Goal: Task Accomplishment & Management: Manage account settings

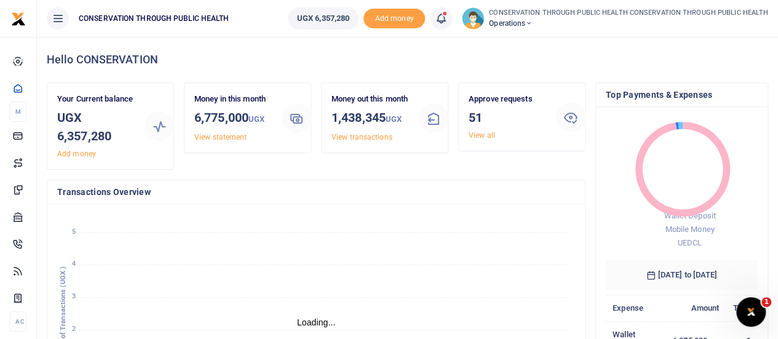
scroll to position [10, 10]
click at [483, 138] on link "View all" at bounding box center [482, 135] width 26 height 9
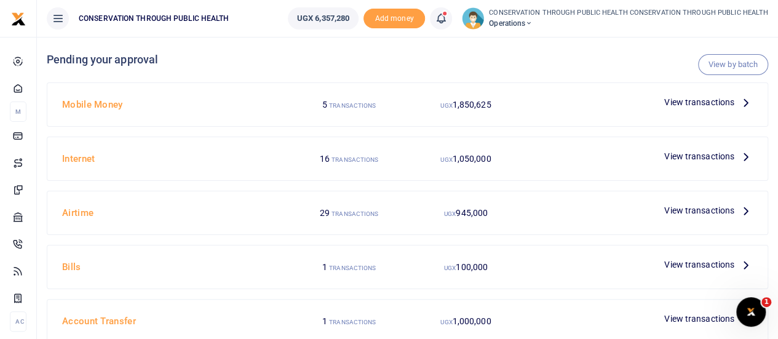
click at [746, 103] on icon at bounding box center [746, 102] width 14 height 14
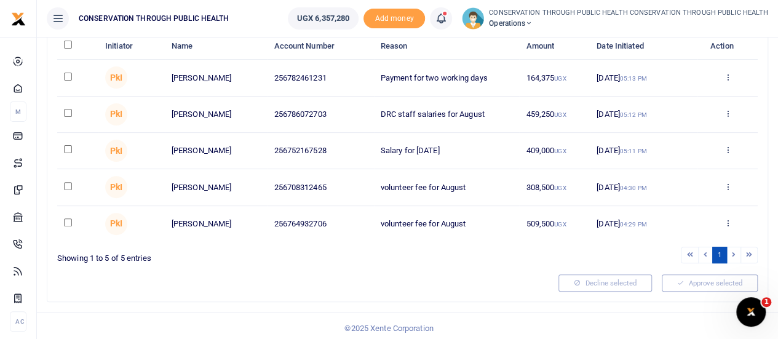
scroll to position [61, 0]
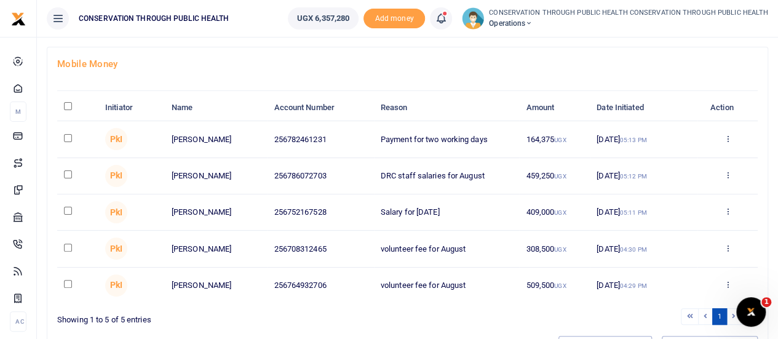
click at [68, 103] on input "\a \a : activate to sort column descending" at bounding box center [68, 106] width 8 height 8
checkbox input "true"
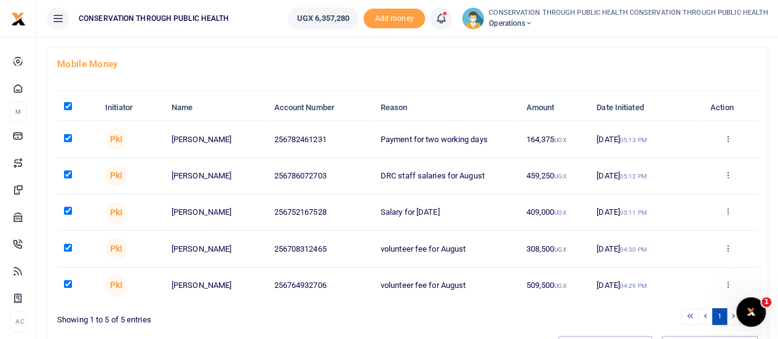
checkbox input "true"
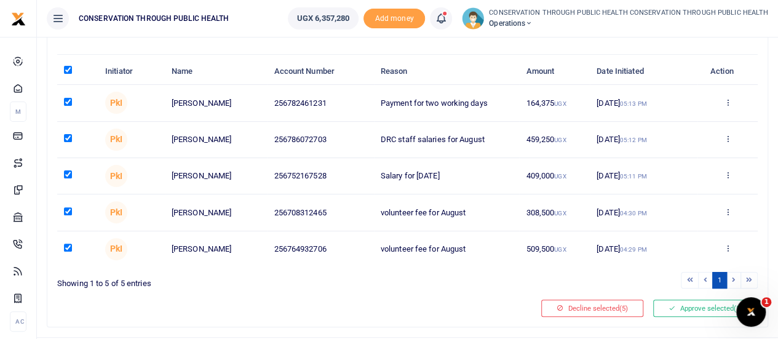
scroll to position [125, 0]
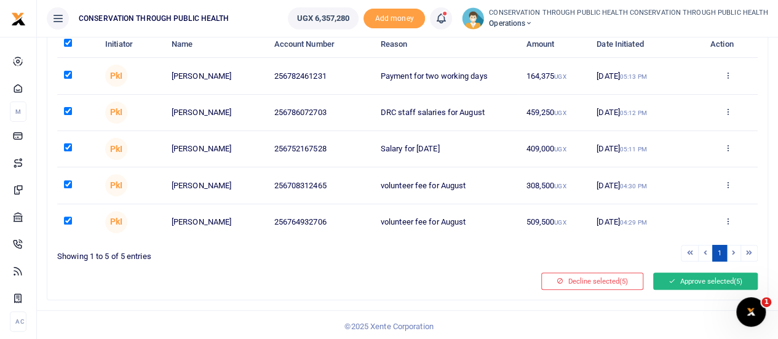
click at [729, 274] on button "Approve selected (5)" at bounding box center [705, 280] width 105 height 17
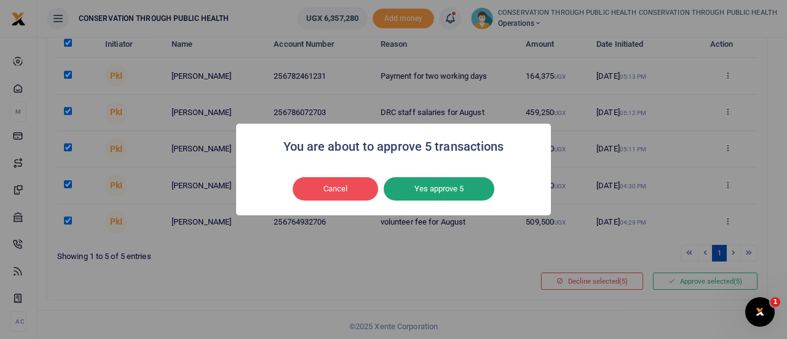
click at [432, 188] on button "Yes approve 5" at bounding box center [439, 188] width 111 height 23
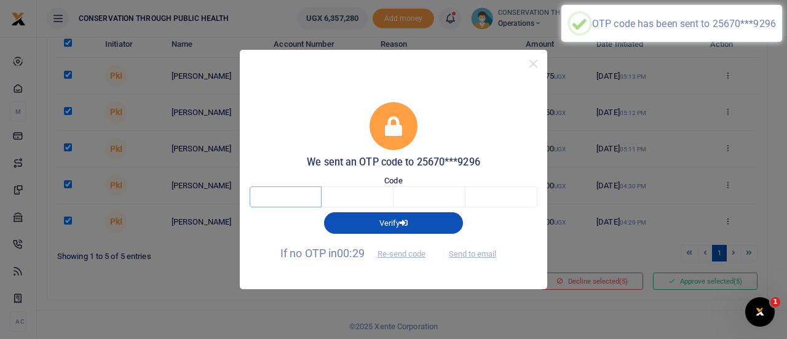
click at [275, 190] on input "text" at bounding box center [286, 196] width 72 height 21
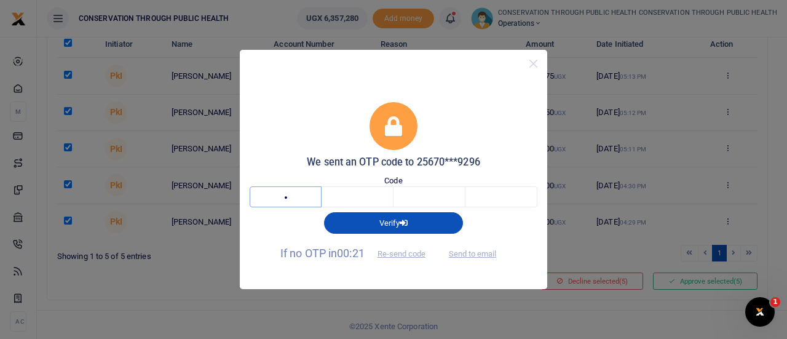
type input "5"
type input "4"
type input "3"
type input "0"
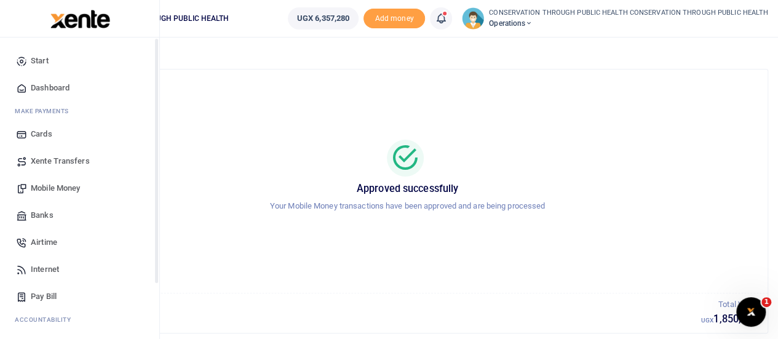
click at [55, 84] on span "Dashboard" at bounding box center [50, 88] width 39 height 12
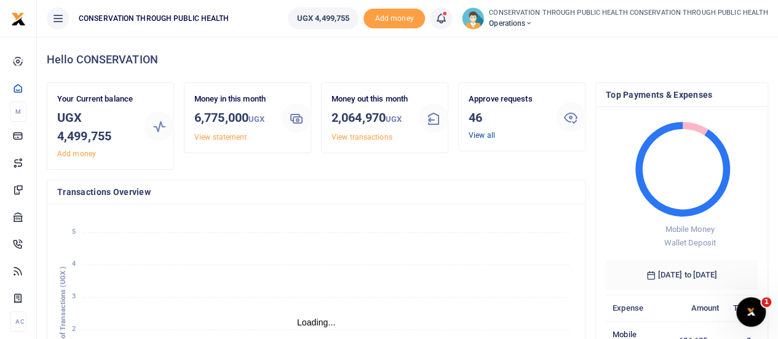
click at [477, 132] on link "View all" at bounding box center [482, 135] width 26 height 9
click at [480, 137] on link "View all" at bounding box center [482, 135] width 26 height 9
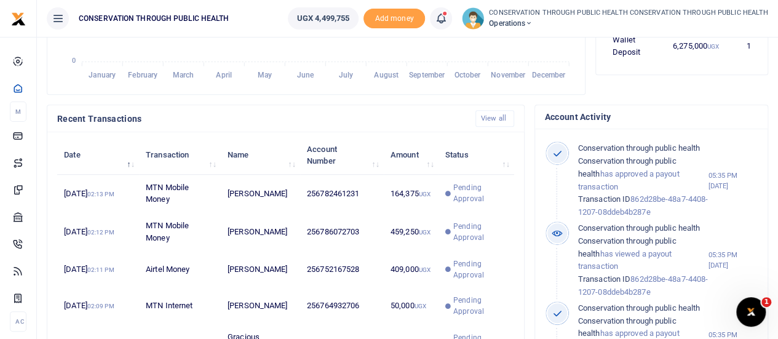
scroll to position [332, 0]
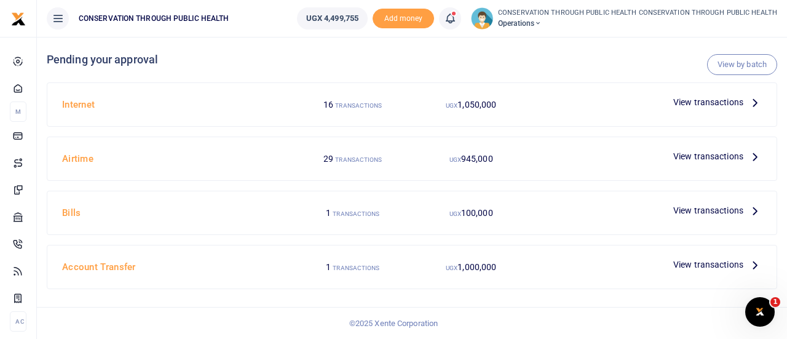
click at [758, 104] on icon at bounding box center [755, 102] width 14 height 14
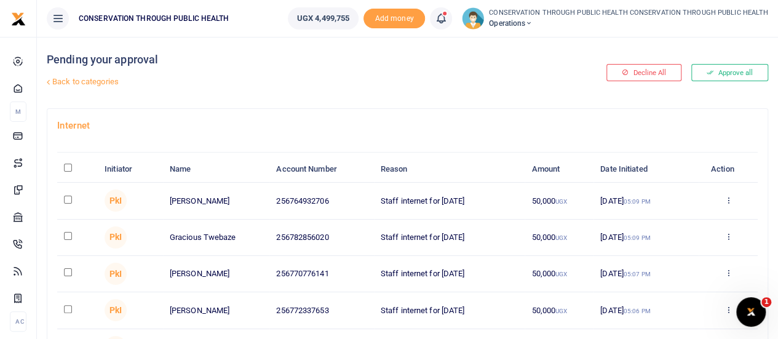
click at [68, 166] on input "\a \a : activate to sort column descending" at bounding box center [68, 168] width 8 height 8
checkbox input "true"
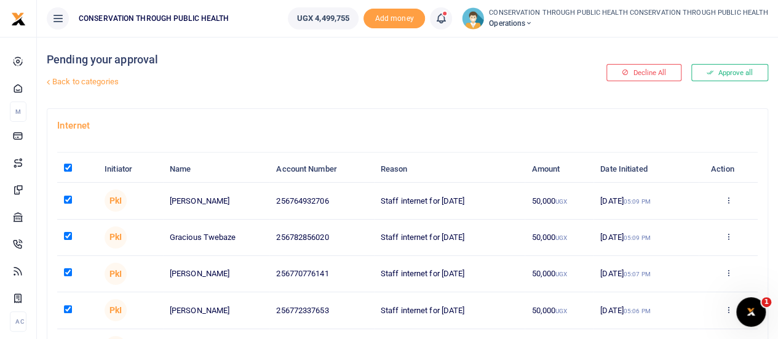
checkbox input "true"
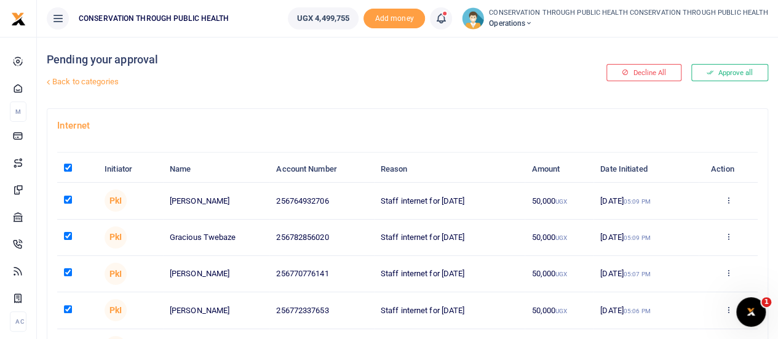
checkbox input "true"
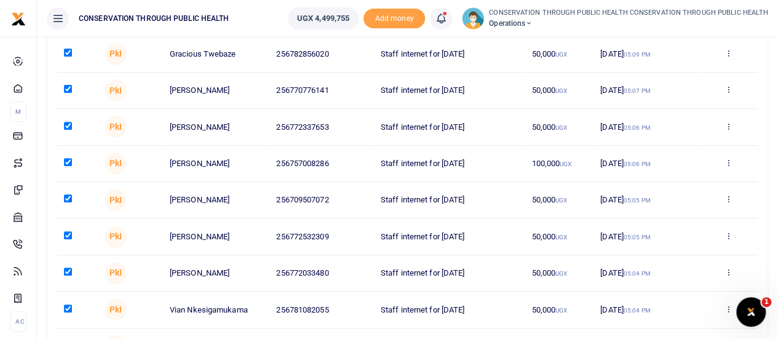
scroll to position [306, 0]
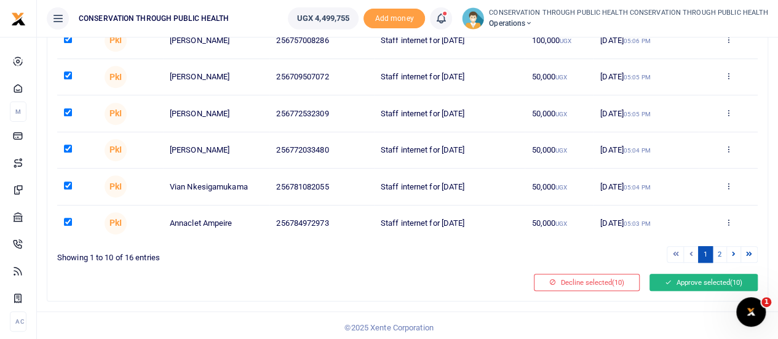
click at [727, 279] on button "Approve selected (10)" at bounding box center [703, 282] width 108 height 17
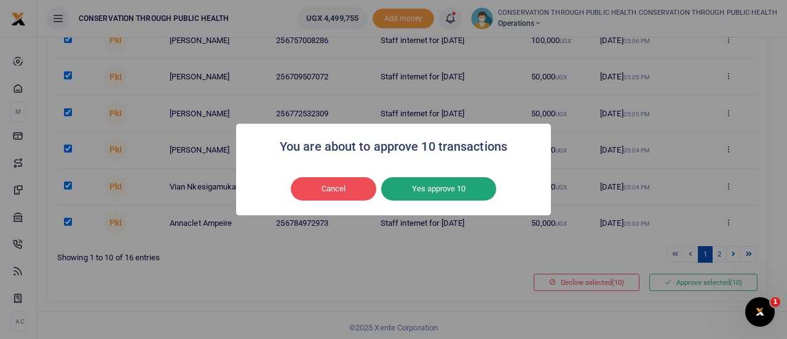
click at [477, 194] on button "Yes approve 10" at bounding box center [438, 188] width 115 height 23
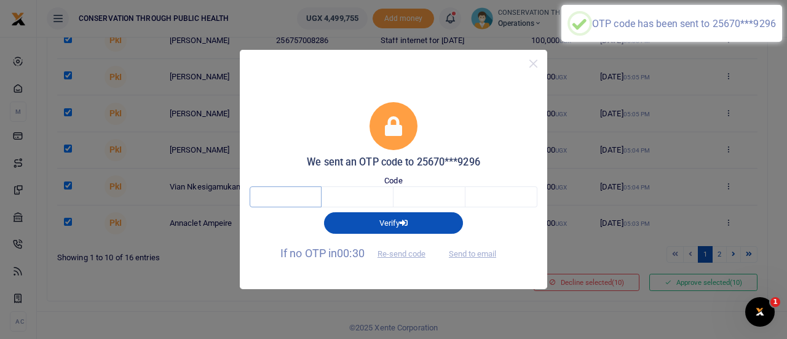
click at [309, 200] on input "text" at bounding box center [286, 196] width 72 height 21
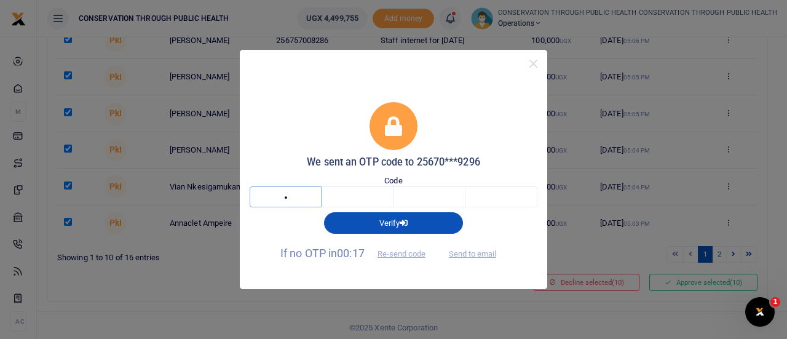
type input "7"
type input "9"
type input "4"
type input "8"
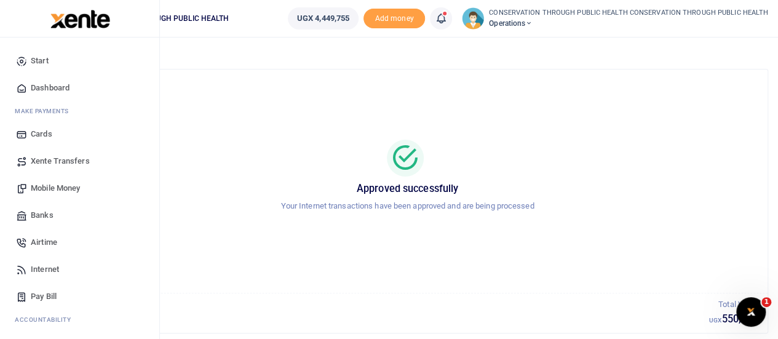
click at [52, 85] on span "Dashboard" at bounding box center [50, 88] width 39 height 12
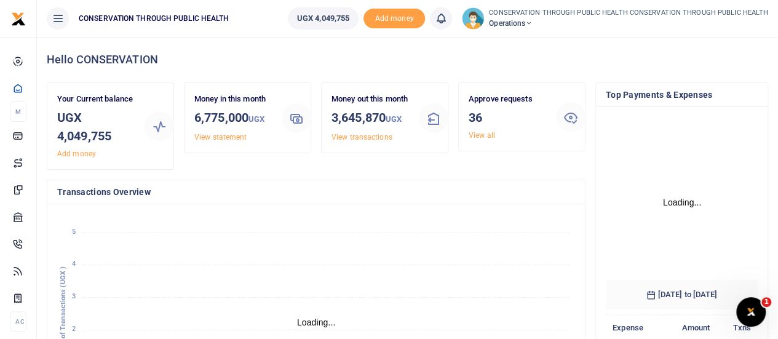
click at [480, 133] on link "View all" at bounding box center [482, 135] width 26 height 9
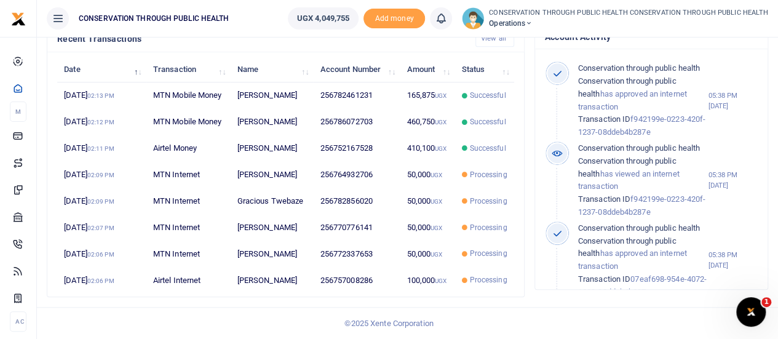
scroll to position [430, 0]
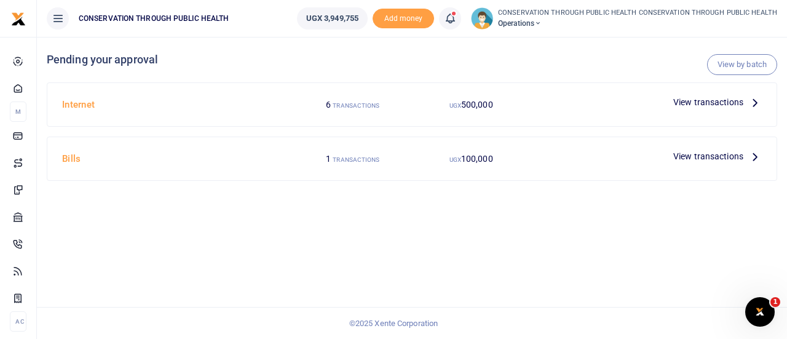
click at [754, 103] on icon at bounding box center [755, 102] width 14 height 14
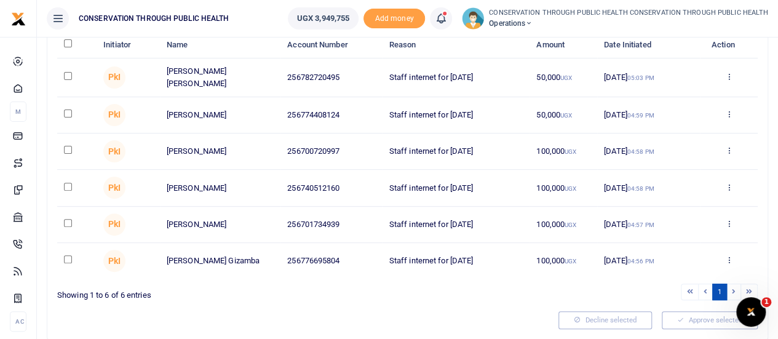
scroll to position [100, 0]
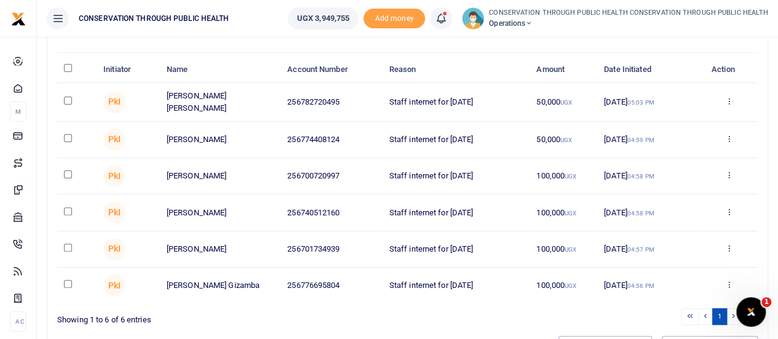
click at [69, 67] on input "\a \a : activate to sort column descending" at bounding box center [68, 68] width 8 height 8
checkbox input "true"
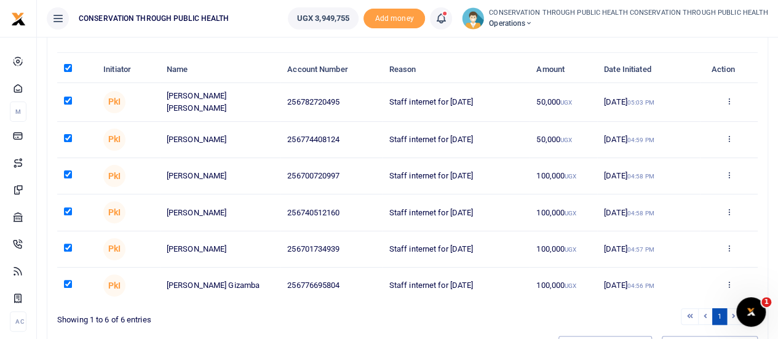
checkbox input "true"
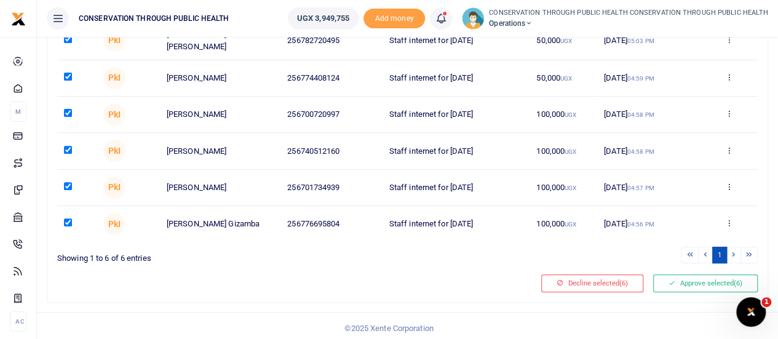
click at [68, 148] on input "checkbox" at bounding box center [68, 150] width 8 height 8
checkbox input "false"
click at [703, 281] on button "Approve selected (5)" at bounding box center [705, 282] width 105 height 17
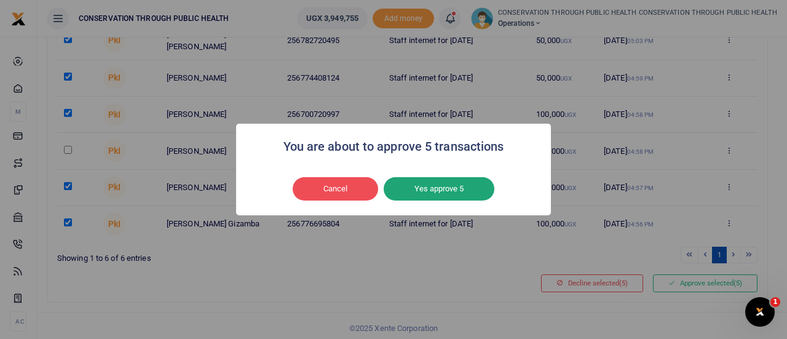
click at [462, 189] on button "Yes approve 5" at bounding box center [439, 188] width 111 height 23
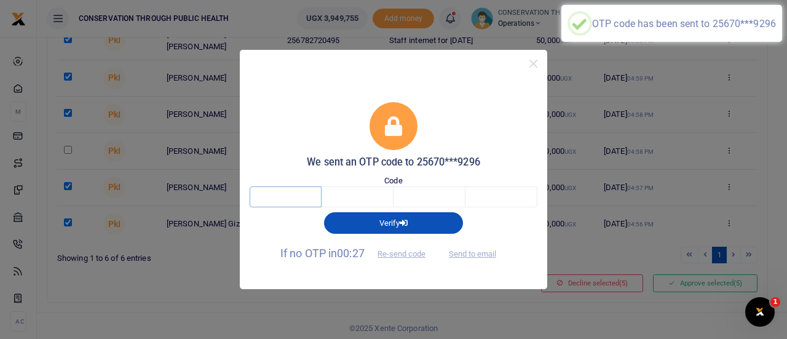
click at [277, 194] on input "text" at bounding box center [286, 196] width 72 height 21
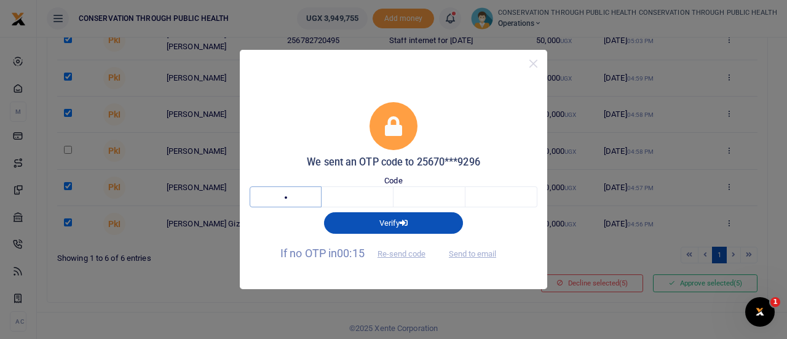
type input "8"
type input "2"
type input "6"
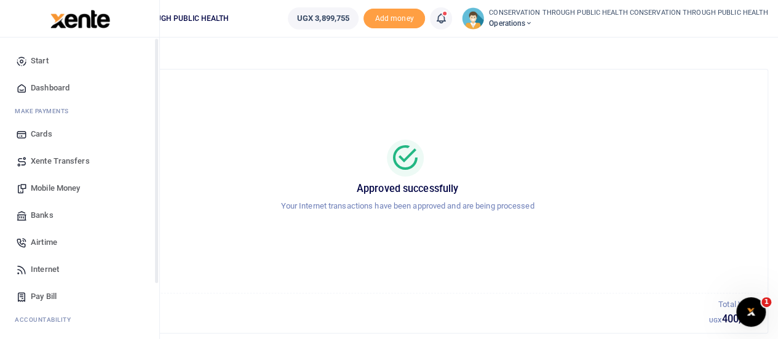
click at [37, 85] on span "Dashboard" at bounding box center [50, 88] width 39 height 12
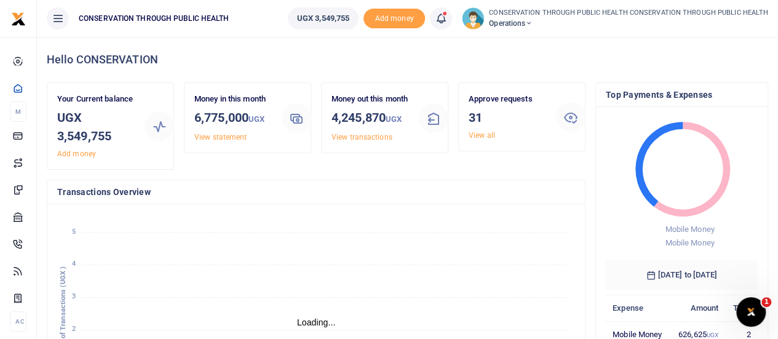
scroll to position [10, 10]
click at [476, 132] on link "View all" at bounding box center [482, 135] width 26 height 9
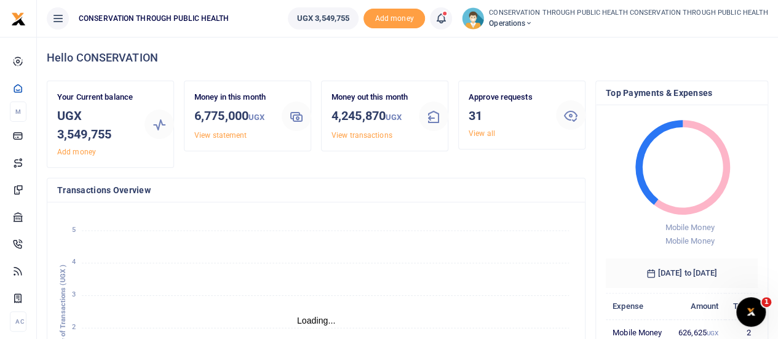
scroll to position [0, 0]
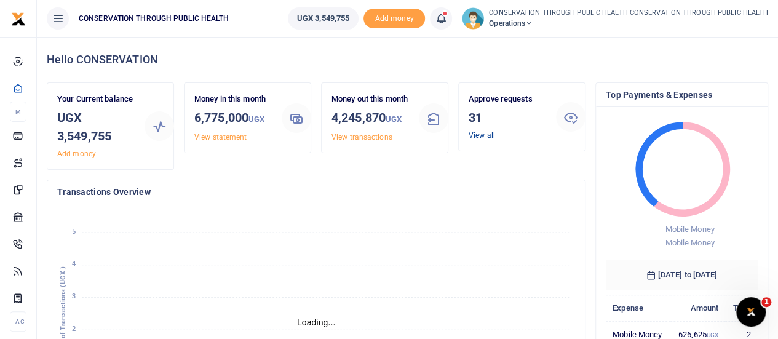
click at [481, 135] on link "View all" at bounding box center [482, 135] width 26 height 9
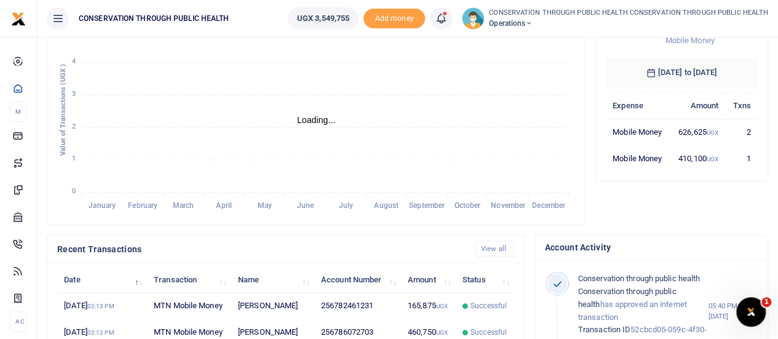
scroll to position [246, 0]
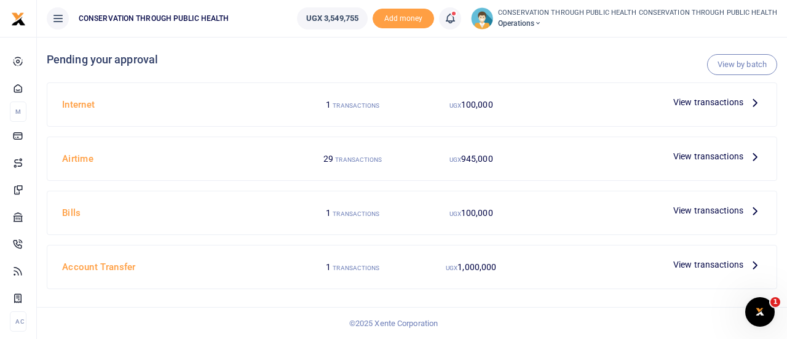
click at [752, 157] on icon at bounding box center [755, 156] width 14 height 14
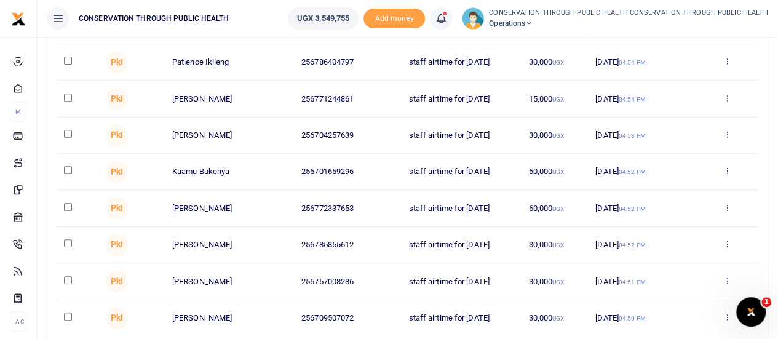
scroll to position [246, 0]
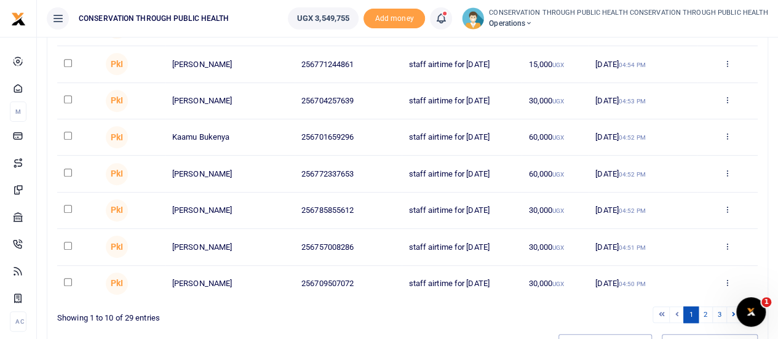
click at [66, 132] on input "checkbox" at bounding box center [68, 136] width 8 height 8
checkbox input "true"
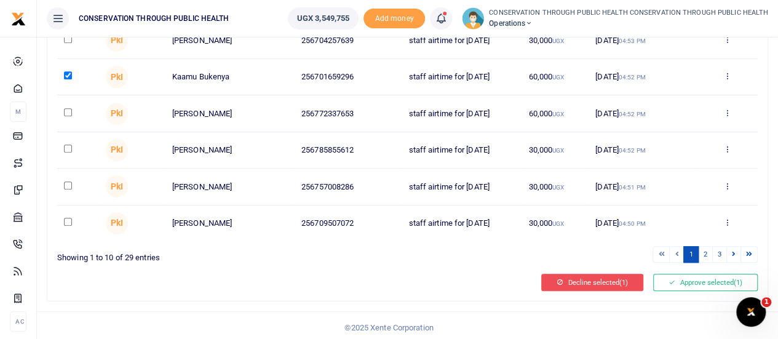
click at [594, 275] on button "Decline selected (1)" at bounding box center [592, 282] width 102 height 17
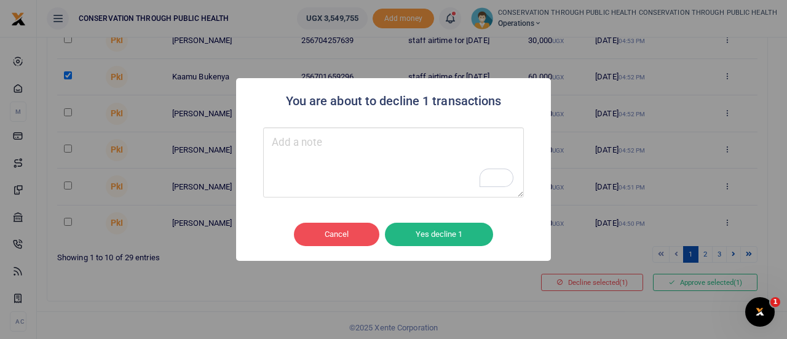
click at [277, 136] on textarea "To enrich screen reader interactions, please activate Accessibility in Grammarl…" at bounding box center [393, 162] width 261 height 70
type textarea "declined"
click at [454, 230] on button "Yes decline 1" at bounding box center [439, 234] width 108 height 23
